Goal: Information Seeking & Learning: Learn about a topic

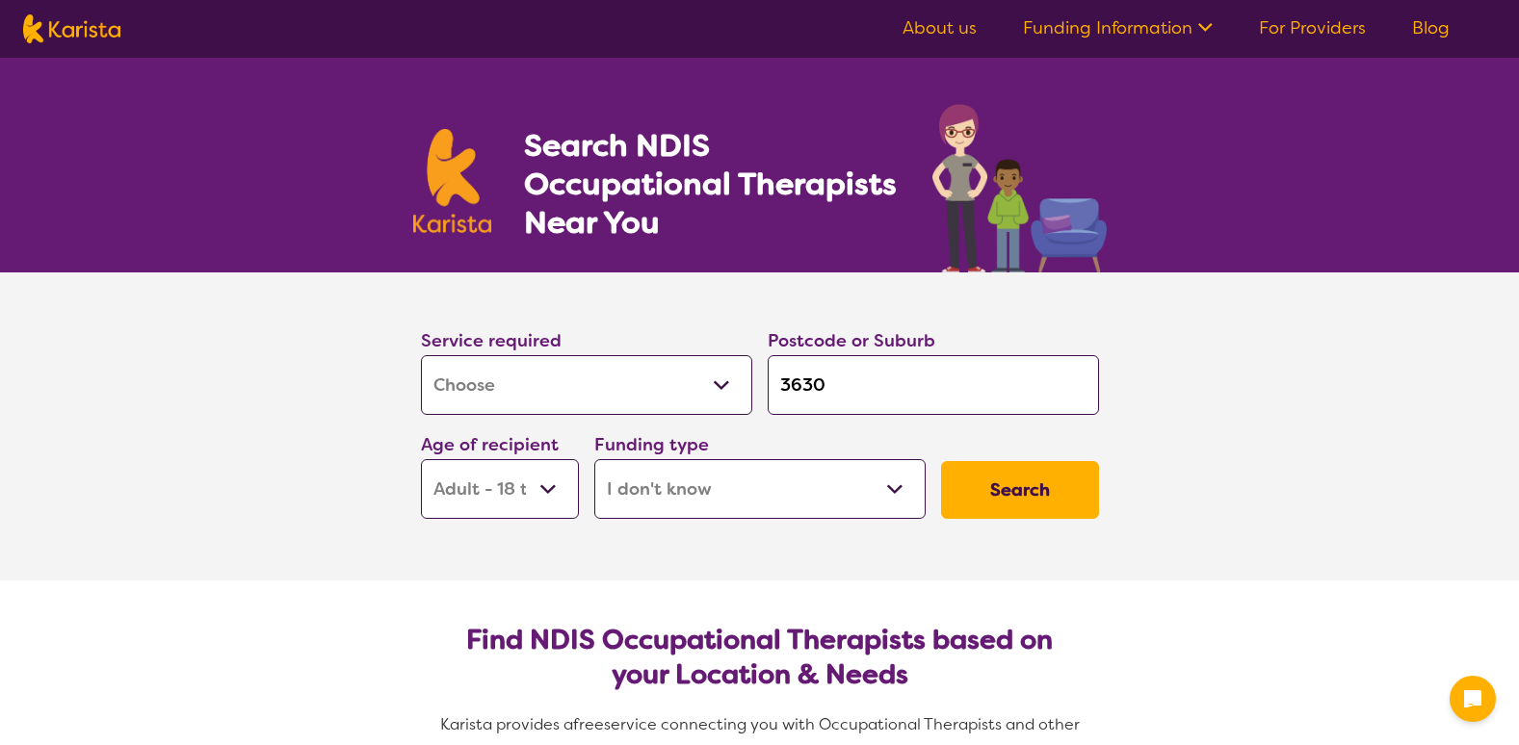
select select "[MEDICAL_DATA]"
select select "AD"
select select "i-don-t-know"
select select "[MEDICAL_DATA]"
select select "AD"
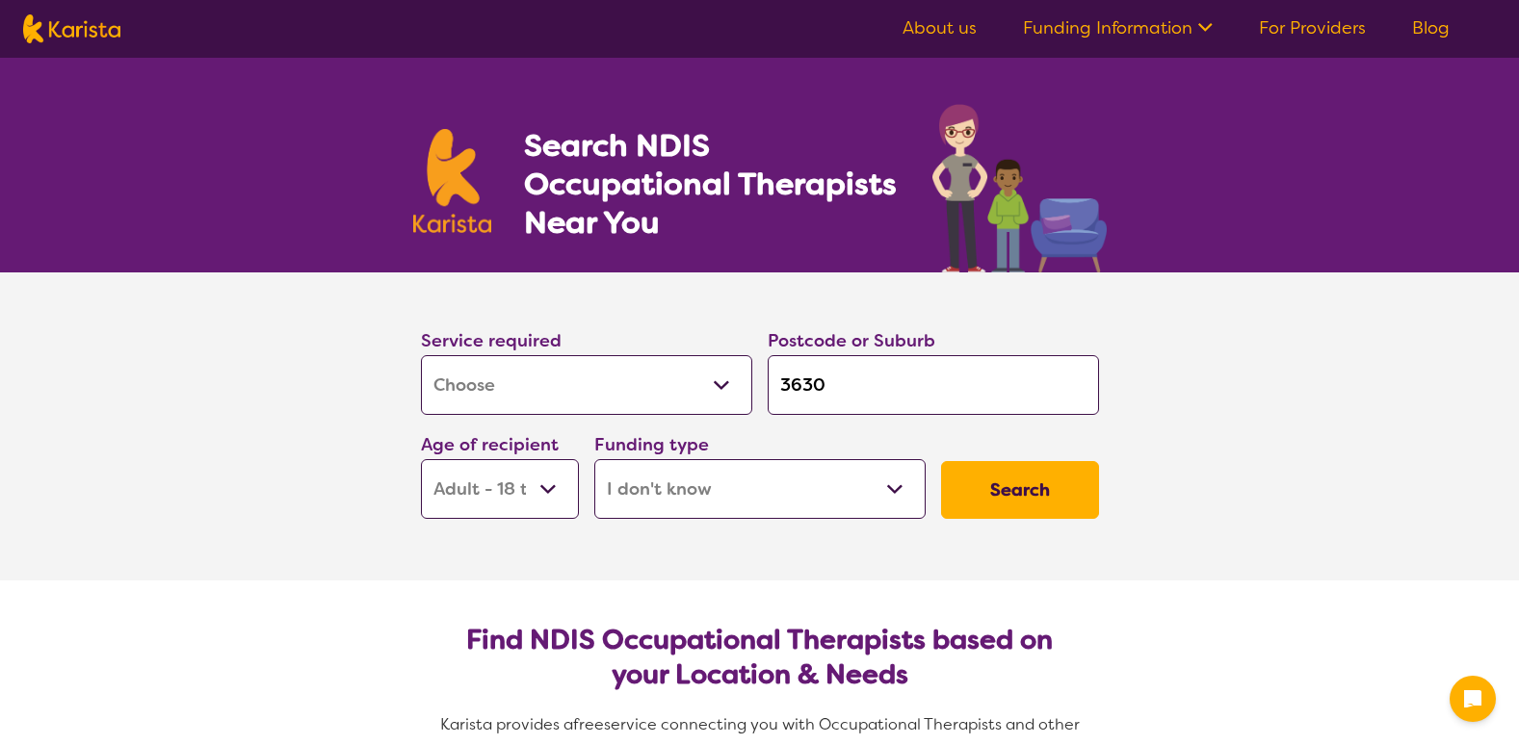
select select "i-don-t-know"
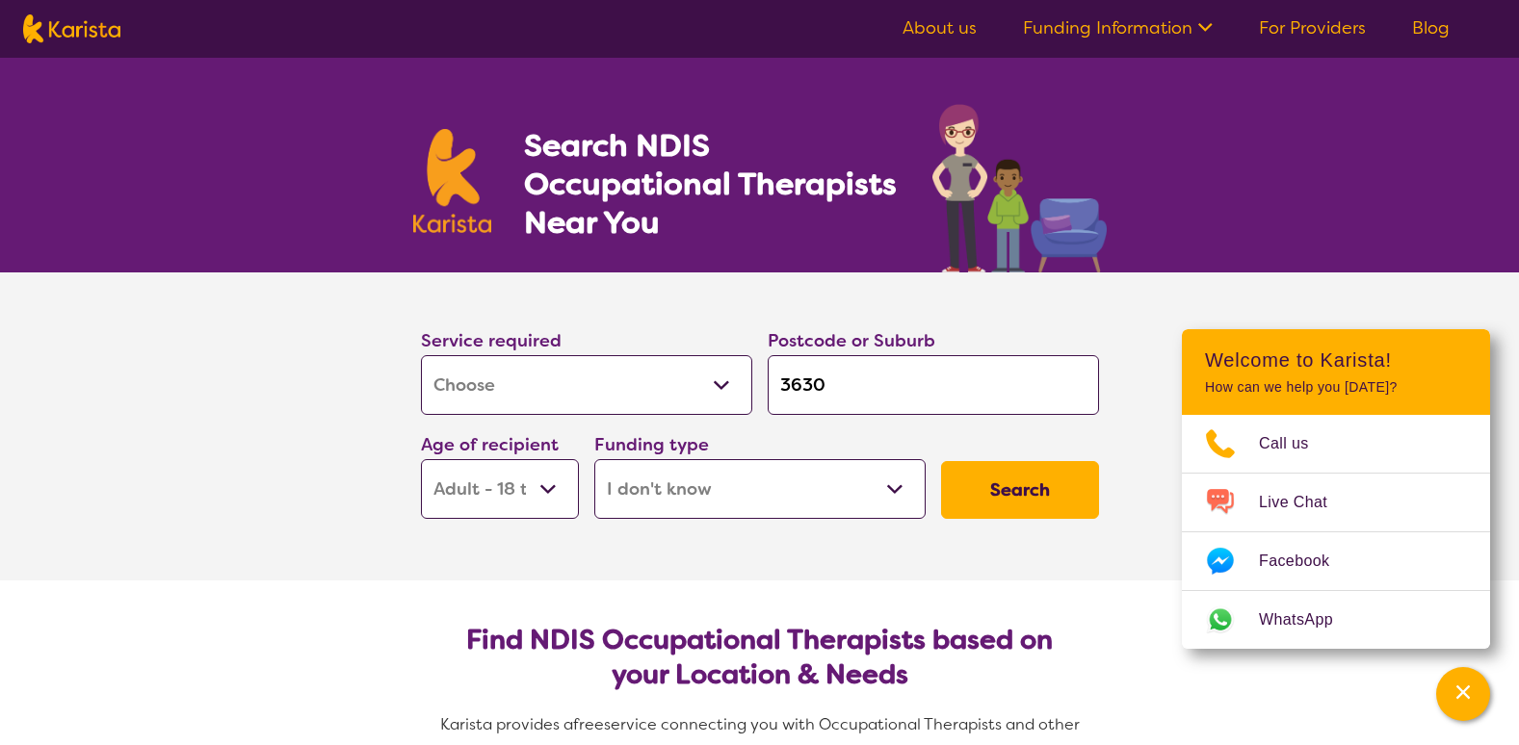
click at [1020, 502] on button "Search" at bounding box center [1020, 490] width 158 height 58
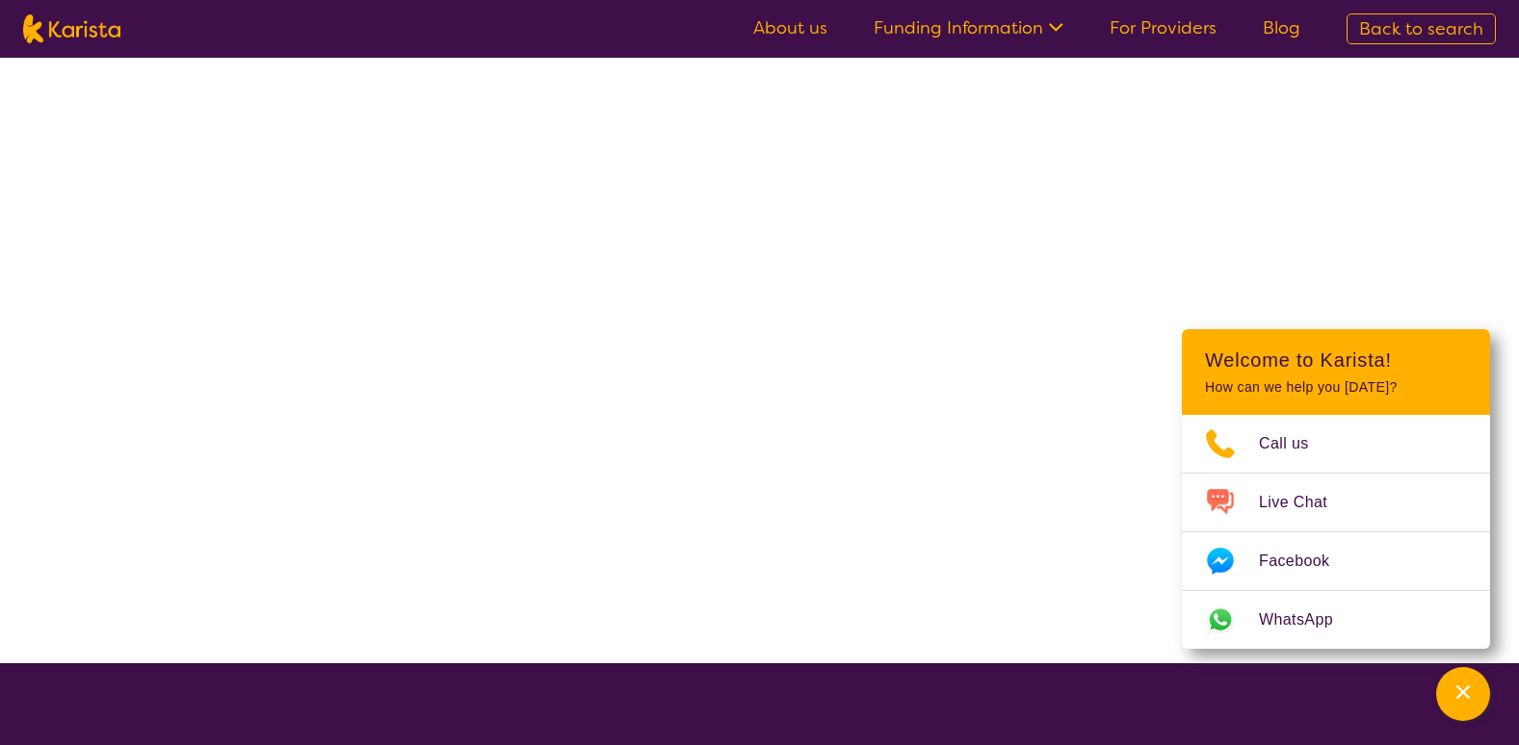
select select "[MEDICAL_DATA]"
select select "AD"
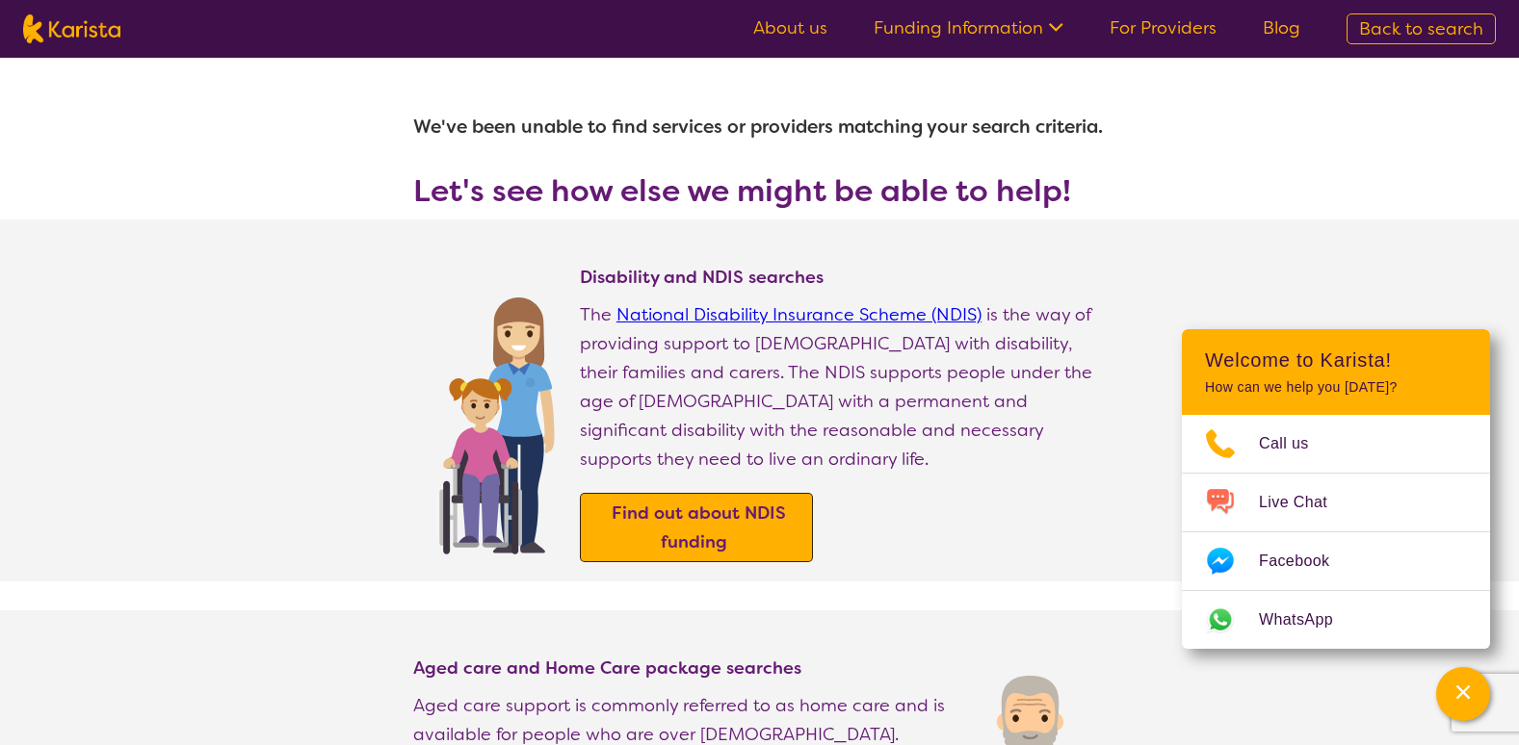
click at [782, 502] on b "Find out about NDIS funding" at bounding box center [699, 528] width 174 height 52
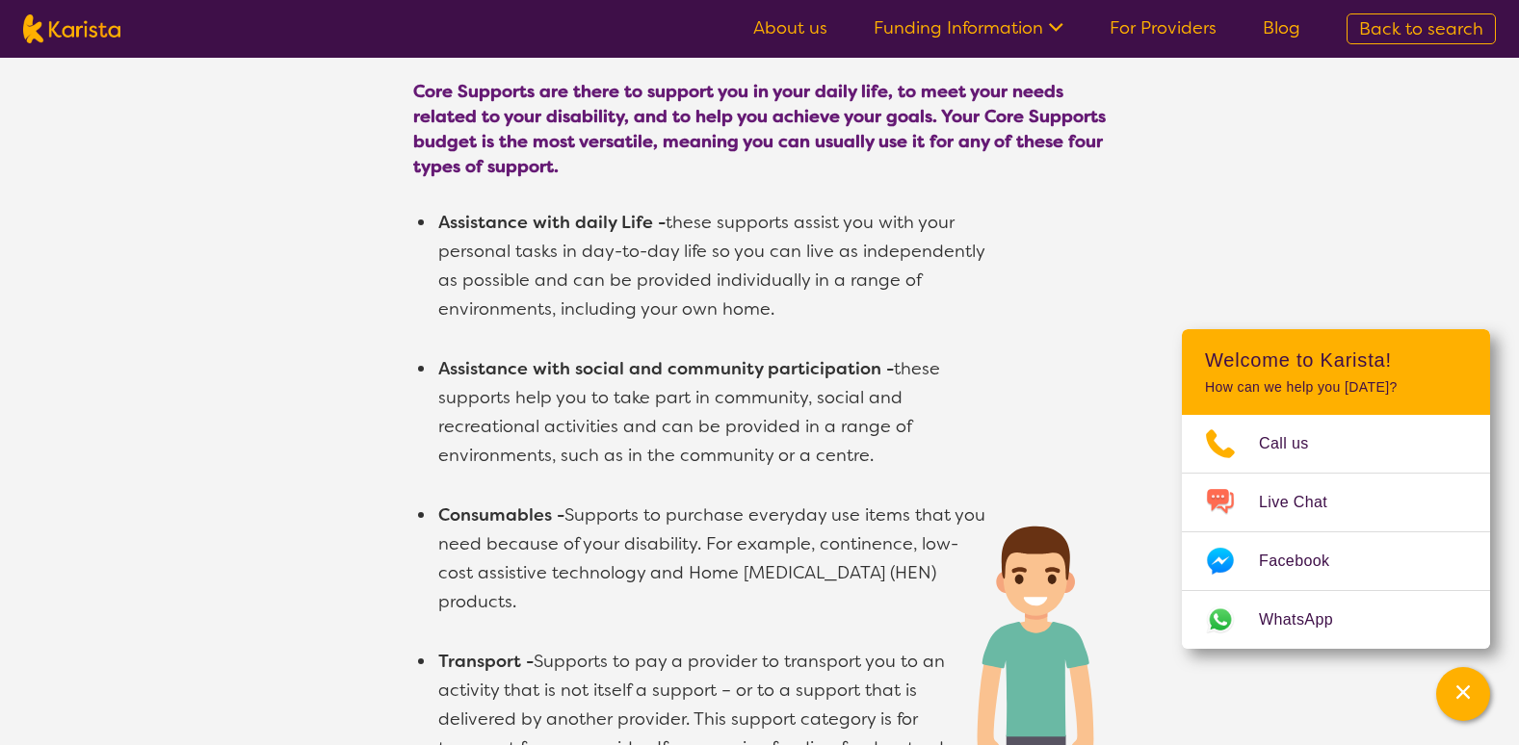
scroll to position [1252, 0]
